Goal: Information Seeking & Learning: Learn about a topic

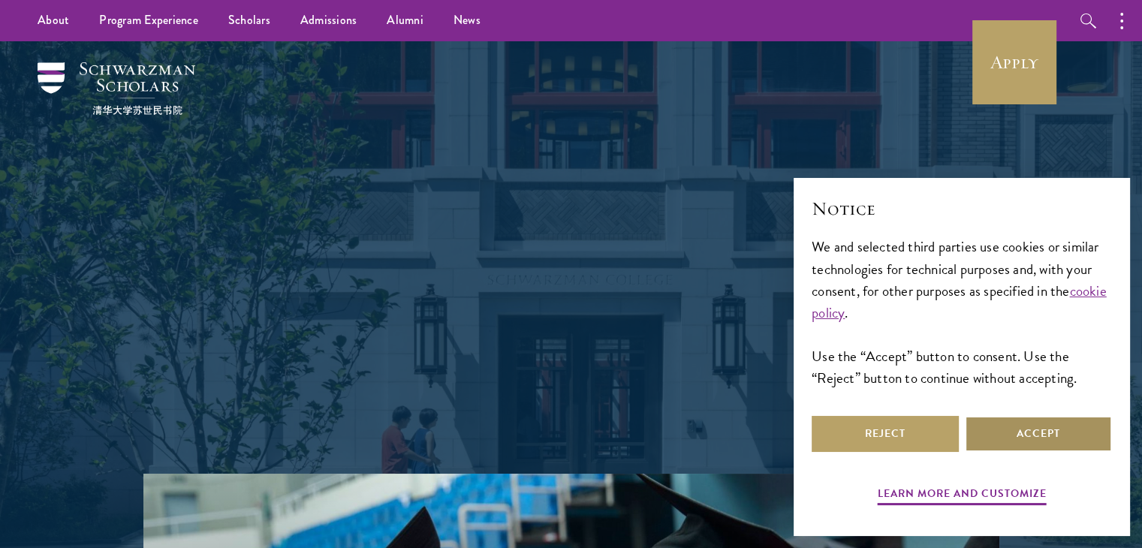
click at [1062, 430] on button "Accept" at bounding box center [1038, 434] width 147 height 36
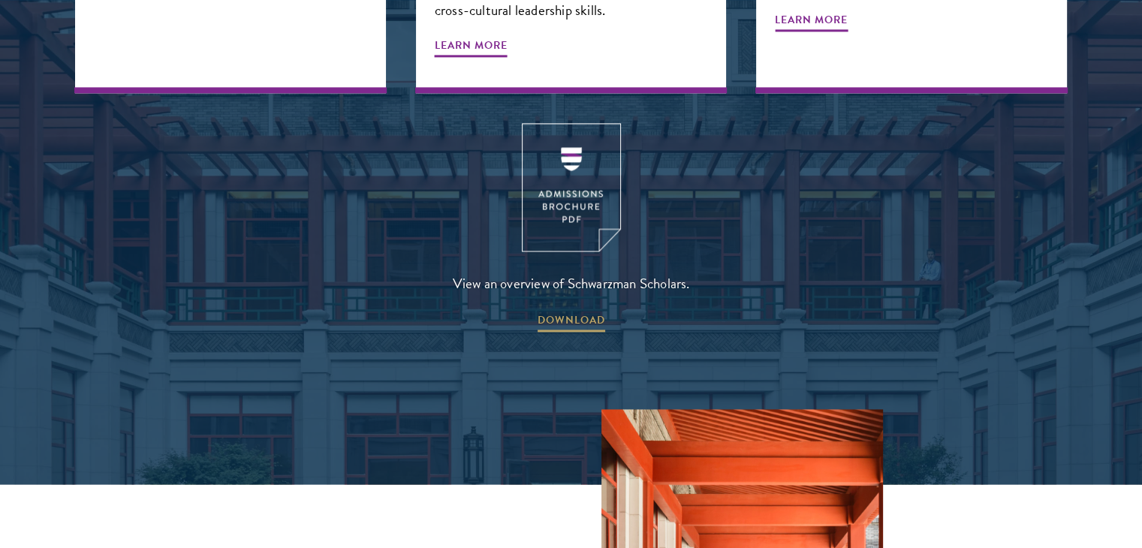
scroll to position [2028, 0]
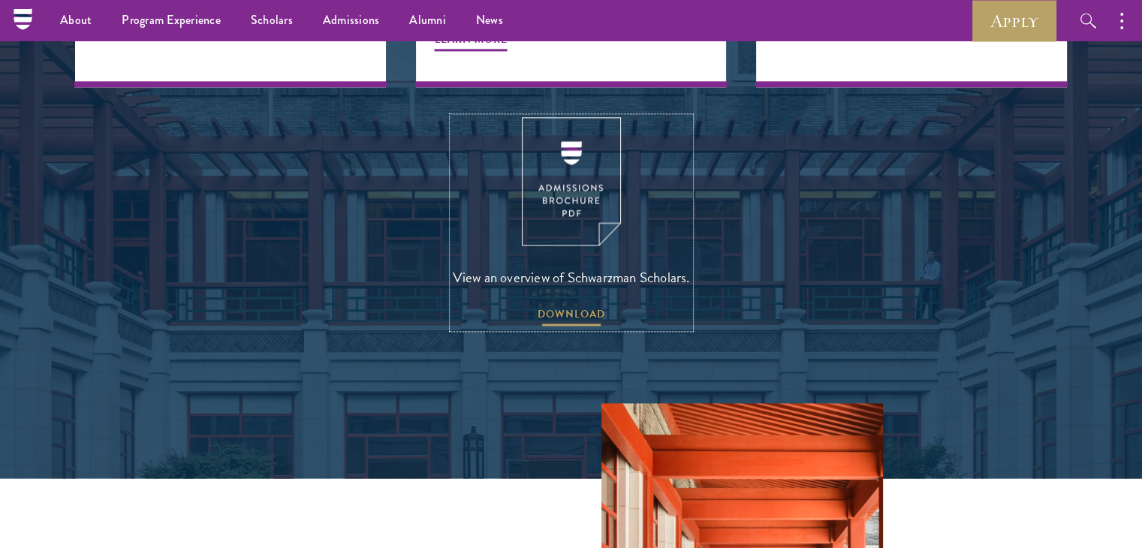
click at [580, 305] on span "DOWNLOAD" at bounding box center [572, 316] width 68 height 23
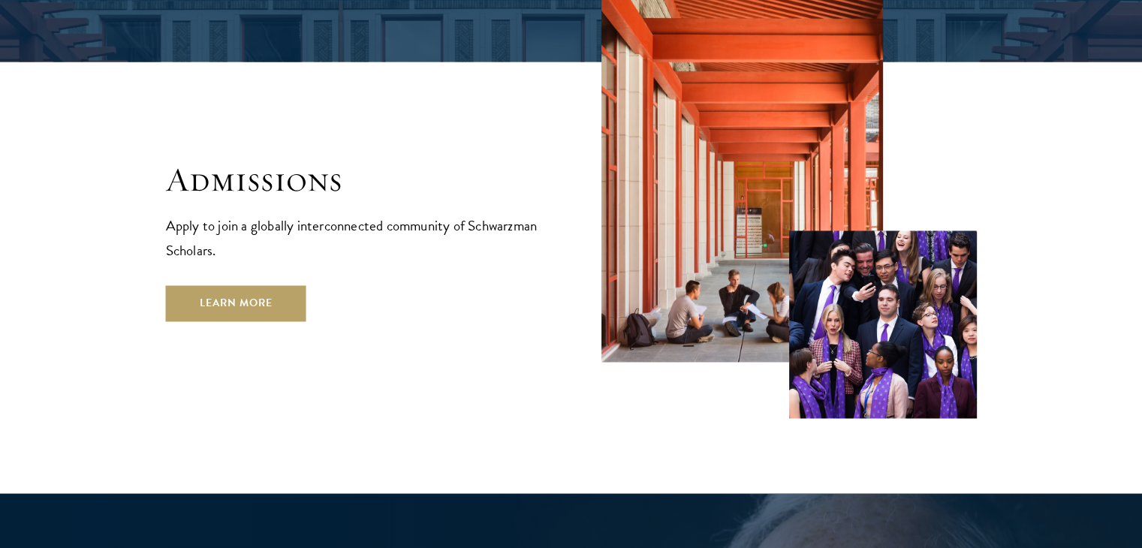
scroll to position [2448, 0]
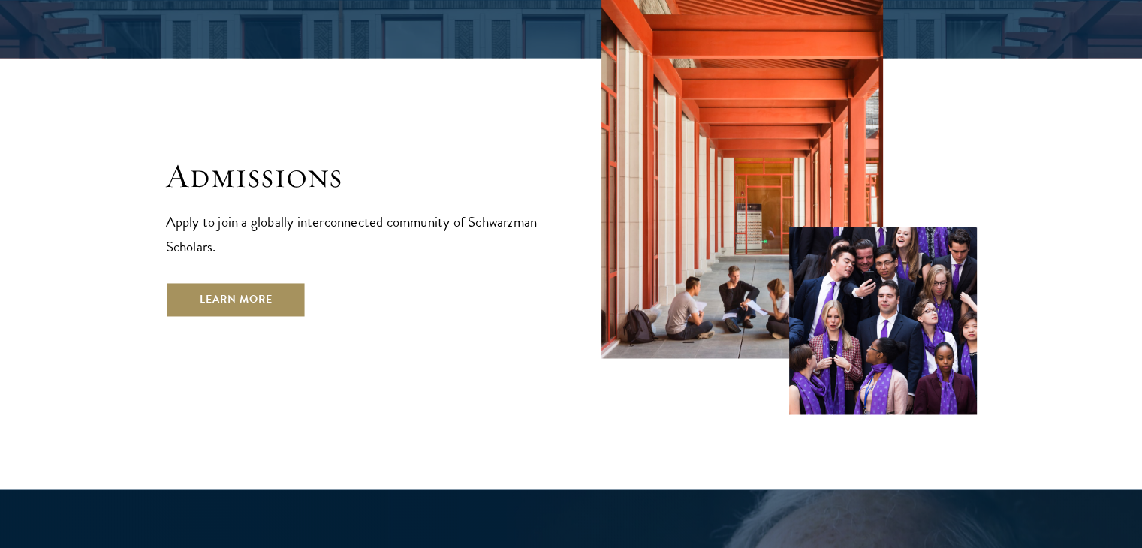
click at [255, 282] on link "Learn More" at bounding box center [236, 300] width 140 height 36
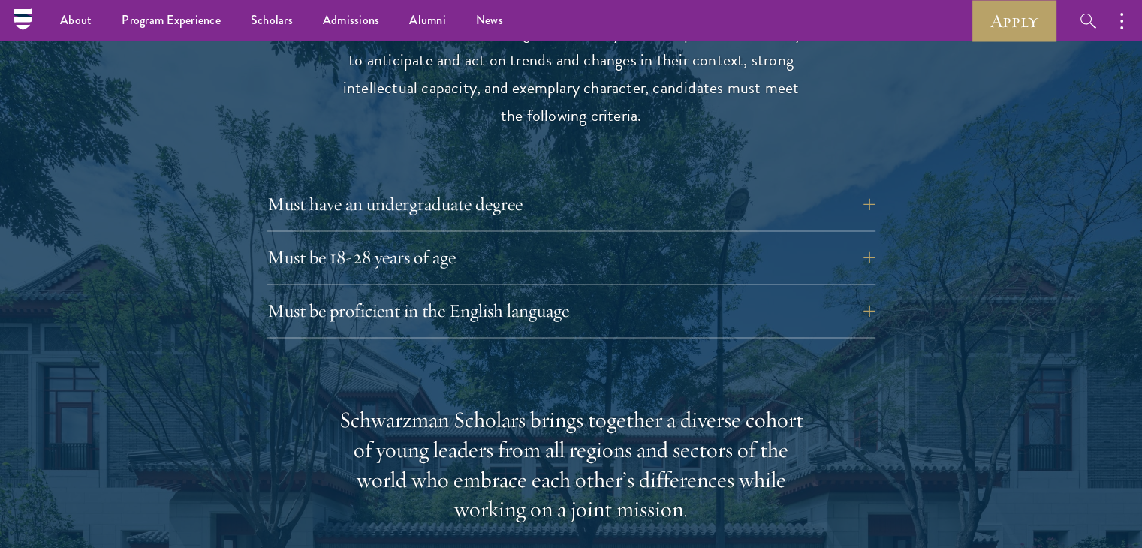
scroll to position [2044, 0]
click at [385, 188] on button "Must have an undergraduate degree" at bounding box center [583, 206] width 608 height 36
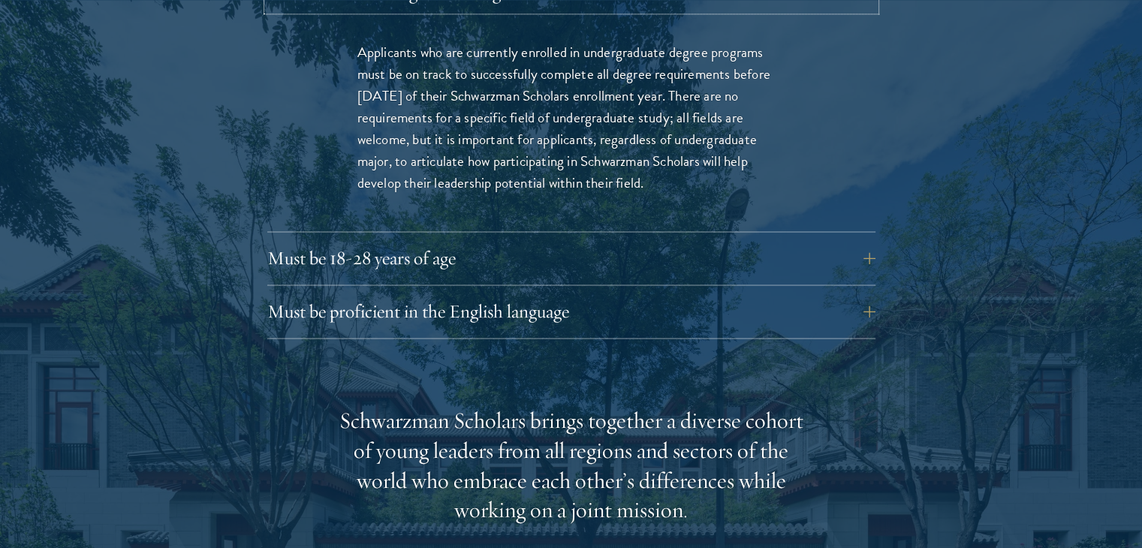
scroll to position [2258, 0]
click at [409, 293] on button "Must be proficient in the English language" at bounding box center [583, 311] width 608 height 36
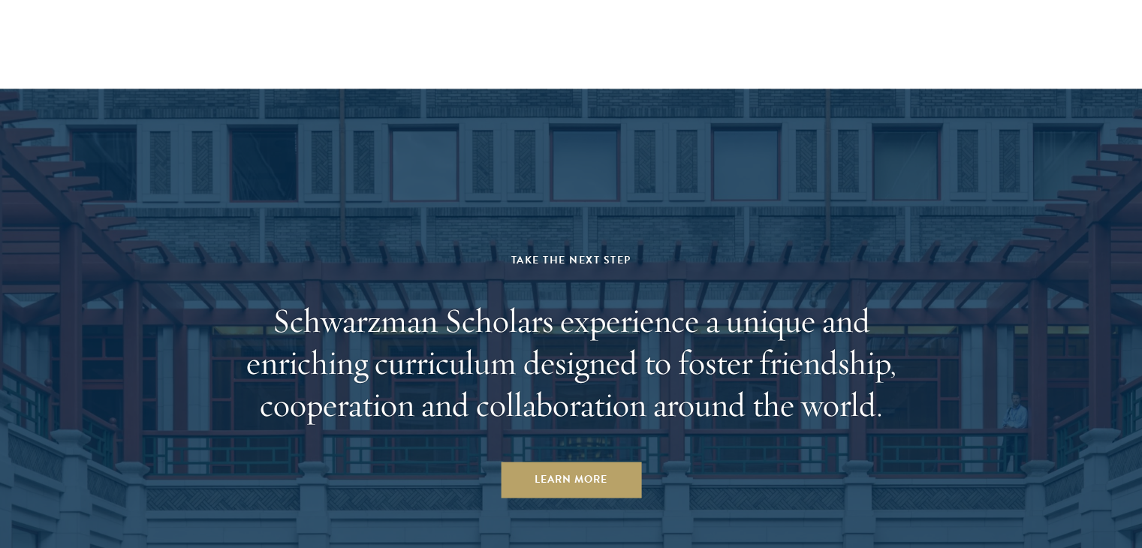
scroll to position [8289, 0]
